Goal: Transaction & Acquisition: Download file/media

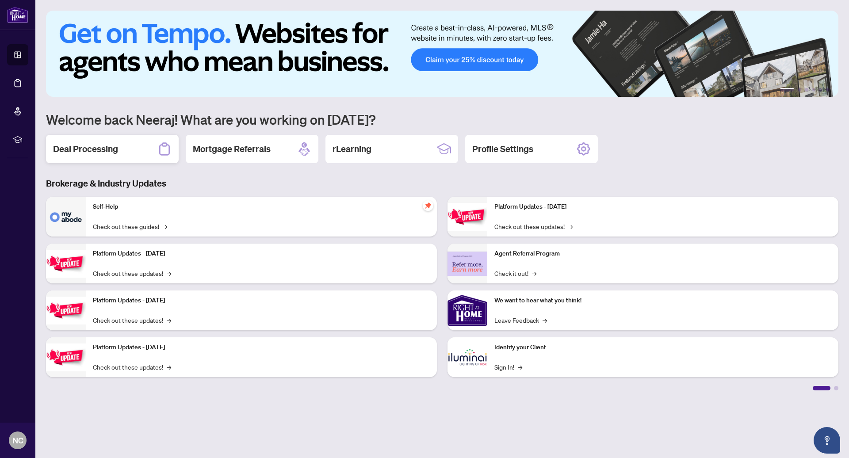
click at [128, 144] on div "Deal Processing" at bounding box center [112, 149] width 133 height 28
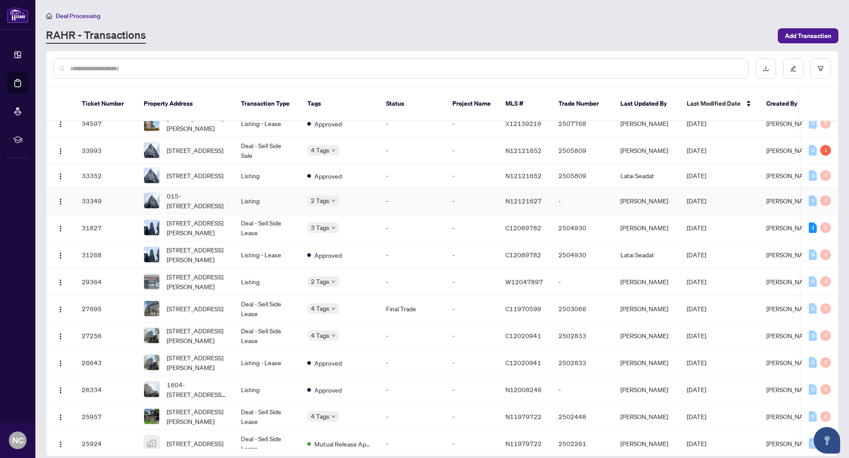
scroll to position [900, 0]
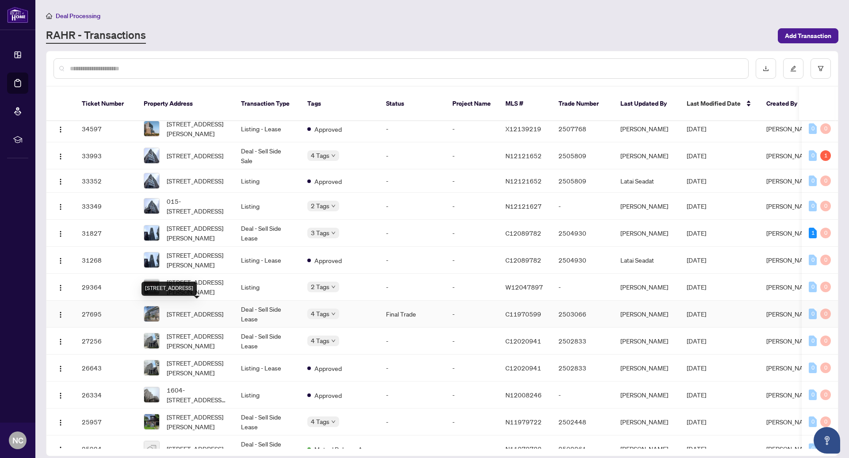
click at [219, 312] on span "[STREET_ADDRESS]" at bounding box center [195, 314] width 57 height 10
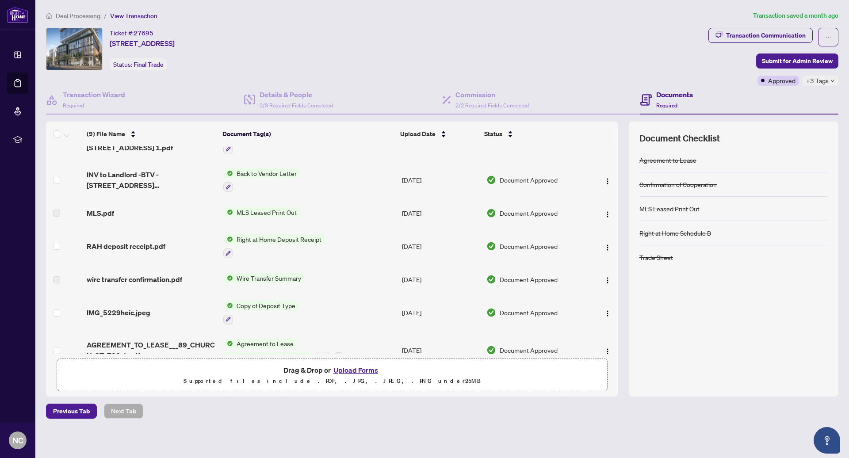
scroll to position [112, 0]
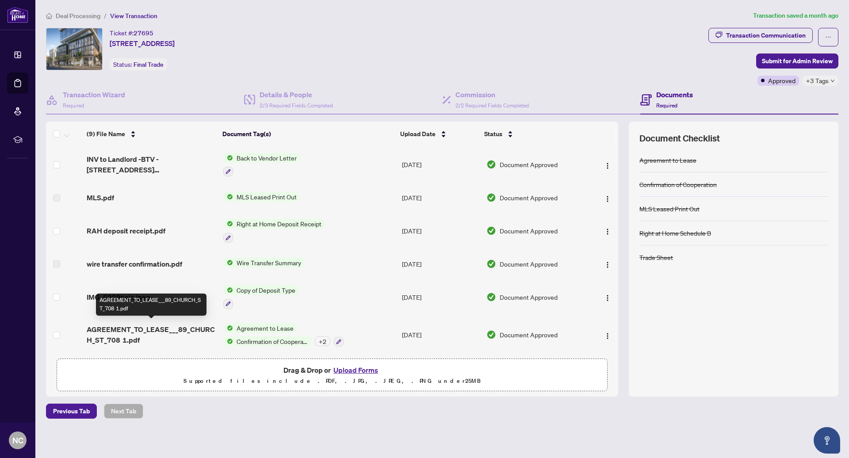
click at [173, 334] on span "AGREEMENT_TO_LEASE___89_CHURCH_ST_708 1.pdf" at bounding box center [152, 334] width 130 height 21
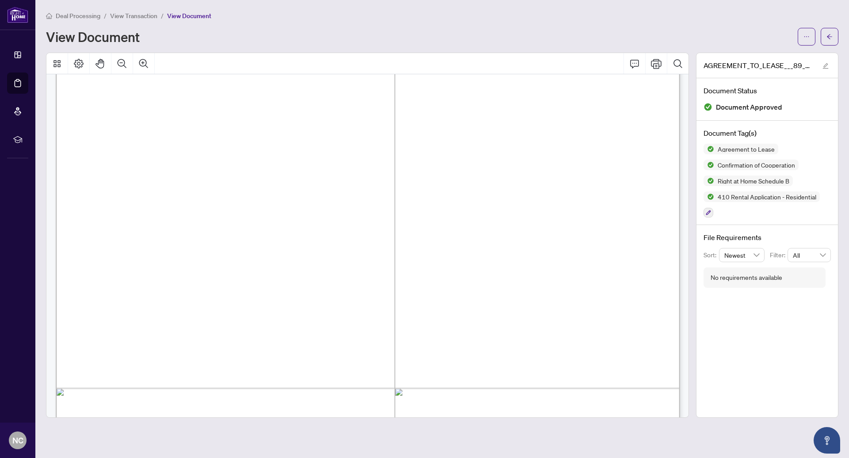
scroll to position [1747, 0]
click at [813, 35] on button "button" at bounding box center [807, 37] width 18 height 18
click at [769, 55] on span "Download" at bounding box center [774, 56] width 67 height 10
